Goal: Book appointment/travel/reservation

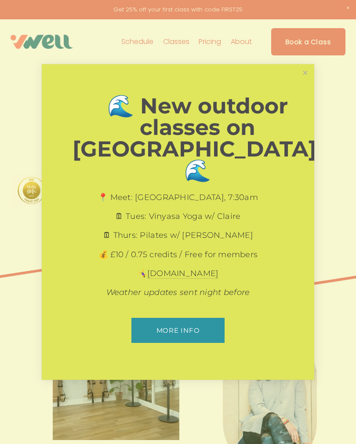
click at [199, 323] on link "More info" at bounding box center [178, 330] width 93 height 25
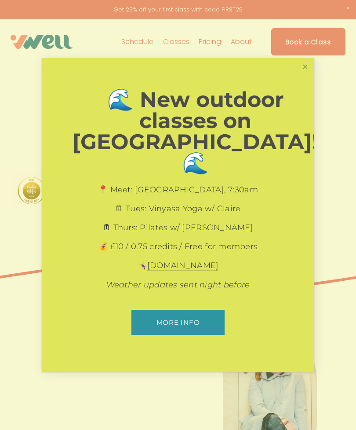
click at [312, 75] on link "Close" at bounding box center [305, 66] width 15 height 15
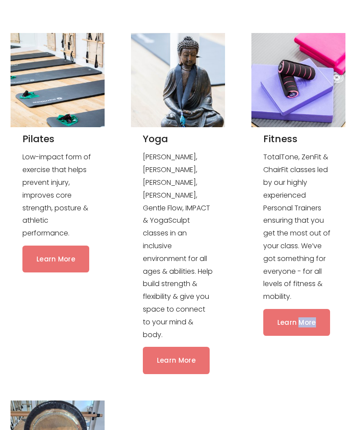
scroll to position [706, 0]
click at [52, 246] on link "Learn More" at bounding box center [55, 259] width 67 height 27
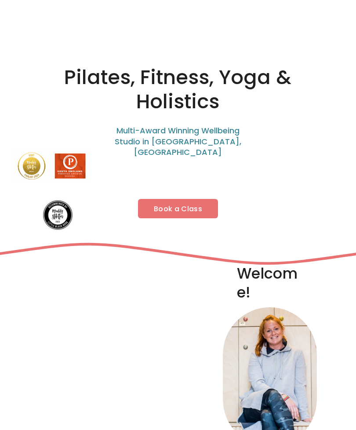
scroll to position [735, 0]
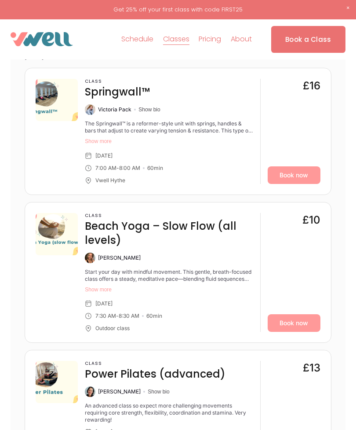
scroll to position [666, 0]
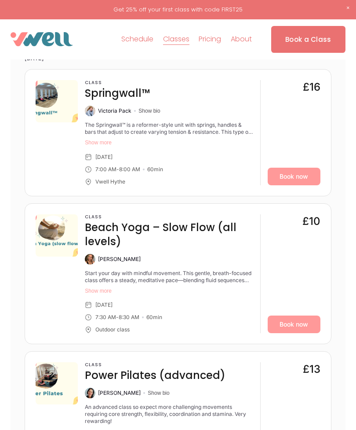
click at [98, 146] on button "Show more" at bounding box center [169, 142] width 168 height 7
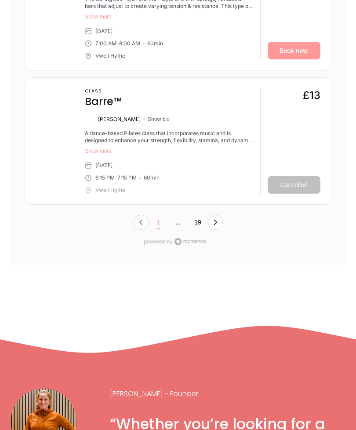
scroll to position [3307, 0]
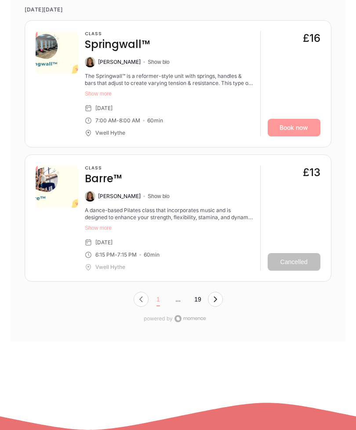
click at [221, 292] on button "Next Page, Page 0" at bounding box center [215, 299] width 15 height 15
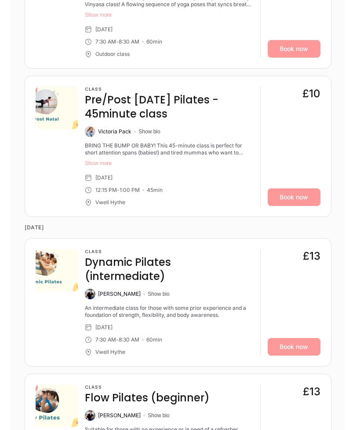
scroll to position [2560, 0]
click at [106, 199] on div "Vwell Hythe" at bounding box center [110, 202] width 30 height 7
click at [105, 199] on div "Vwell Hythe" at bounding box center [110, 202] width 30 height 7
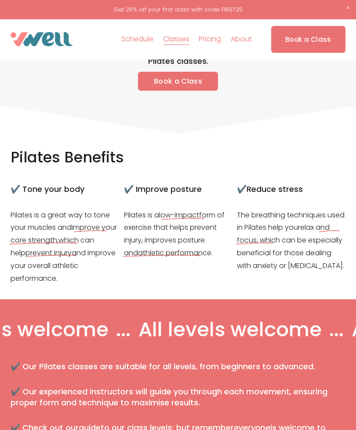
scroll to position [0, 0]
